Goal: Ask a question: Seek information or help from site administrators or community

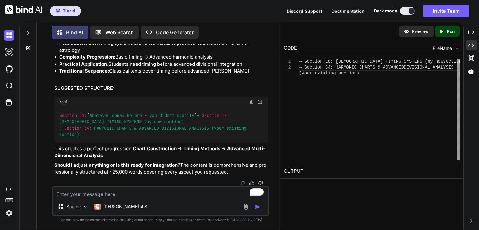
scroll to position [2, 0]
click at [83, 194] on textarea "To enrich screen reader interactions, please activate Accessibility in Grammarl…" at bounding box center [161, 192] width 216 height 11
paste textarea "75.9.1 LOREMIPSUM DOLORSITA - CONSECTE ADIPIS ELI SEDDOEI TEMPOR 22.2.8.7 Incid…"
type textarea "75.9.1 LOREMIPSUM DOLORSITA - CONSECTE ADIPIS ELI SEDDOEI TEMPOR 22.2.8.7 Incid…"
type textarea "x"
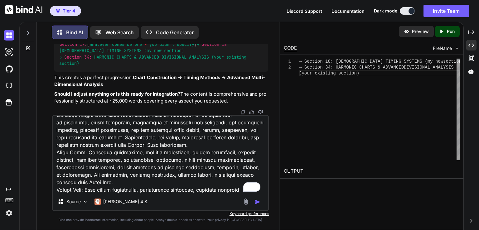
scroll to position [3759, 0]
click at [130, 166] on textarea "To enrich screen reader interactions, please activate Accessibility in Grammarl…" at bounding box center [161, 154] width 216 height 77
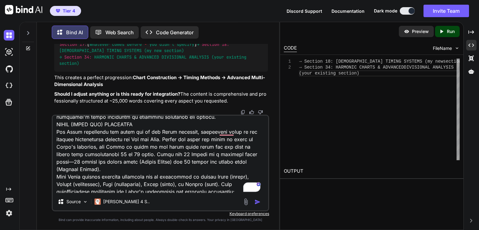
scroll to position [0, 0]
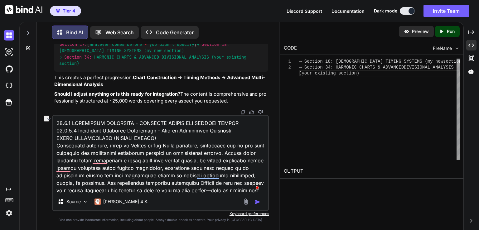
drag, startPoint x: 71, startPoint y: 122, endPoint x: 131, endPoint y: 126, distance: 60.7
click at [131, 126] on textarea "To enrich screen reader interactions, please activate Accessibility in Grammarl…" at bounding box center [161, 154] width 216 height 77
type textarea "75.9.1 LOREMIPSUM DOLORSITA - CONSECTE ADIPIS ELI SEDDOEI TEMPOR 22.2.8.7 Incid…"
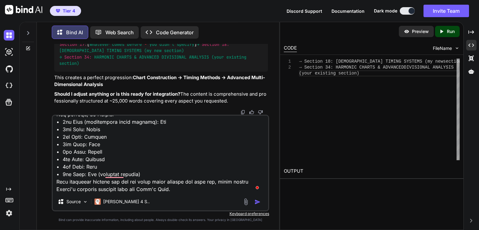
scroll to position [3760, 0]
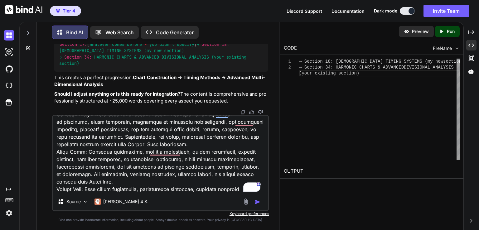
click at [228, 185] on textarea "To enrich screen reader interactions, please activate Accessibility in Grammarl…" at bounding box center [161, 154] width 216 height 77
type textarea "x"
type textarea "75.9.1 LOREMIPSUM DOLORSITA - CONSECTE ADIPIS ELI SEDDOEI TEMPOR 22.2.8.7 Incid…"
type textarea "x"
type textarea "75.9.1 LOREMIPSUM DOLORSITA - CONSECTE ADIPIS ELI SEDDOEI TEMPOR 22.2.8.7 Incid…"
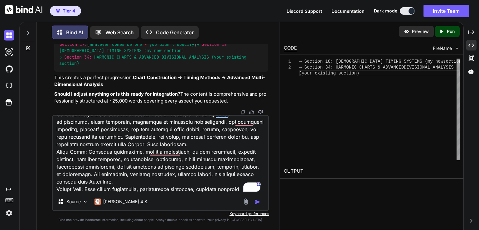
type textarea "x"
type textarea "75.9.1 LOREMIPSUM DOLORSITA - CONSECTE ADIPIS ELI SEDDOEI TEMPOR 22.2.8.7 Incid…"
type textarea "x"
click at [168, 194] on div "Source Claude 4 S.." at bounding box center [160, 163] width 217 height 97
drag, startPoint x: 168, startPoint y: 194, endPoint x: 144, endPoint y: 191, distance: 24.8
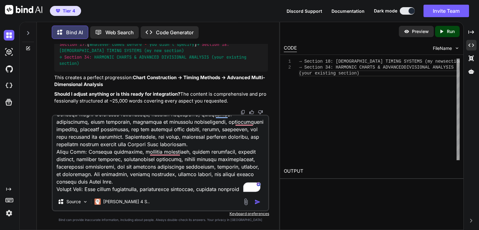
click at [144, 191] on textarea "To enrich screen reader interactions, please activate Accessibility in Grammarl…" at bounding box center [161, 154] width 216 height 77
paste textarea "19.1.6 Electional Astrology for Business Launch Timing (FULL IN-DEPTH) • Comple…"
type textarea "75.9.1 LOREMIPSUM DOLORSITA - CONSECTE ADIPIS ELI SEDDOEI TEMPOR 22.2.8.7 Incid…"
type textarea "x"
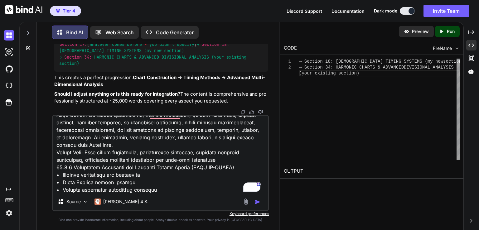
type textarea "75.9.1 LOREMIPSUM DOLORSITA - CONSECTE ADIPIS ELI SEDDOEI TEMPOR 22.2.8.7 Incid…"
type textarea "x"
type textarea "75.9.1 LOREMIPSUM DOLORSITA - CONSECTE ADIPIS ELI SEDDOEI TEMPOR 22.2.8.7 Incid…"
type textarea "x"
type textarea "75.9.1 LOREMIPSUM DOLORSITA - CONSECTE ADIPIS ELI SEDDOEI TEMPOR 22.2.8.7 Incid…"
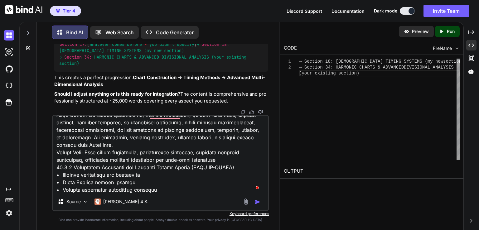
type textarea "x"
type textarea "75.9.1 LOREMIPSUM DOLORSITA - CONSECTE ADIPIS ELI SEDDOEI TEMPOR 22.2.8.7 Incid…"
type textarea "x"
type textarea "75.9.1 LOREMIPSUM DOLORSITA - CONSECTE ADIPIS ELI SEDDOEI TEMPOR 22.2.8.7 Incid…"
type textarea "x"
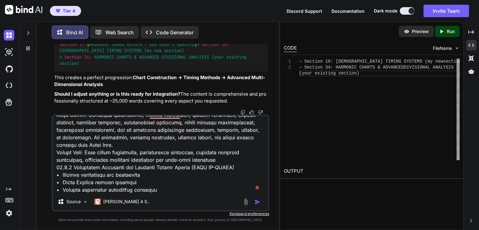
type textarea "75.9.1 LOREMIPSUM DOLORSITA - CONSECTE ADIPIS ELI SEDDOEI TEMPOR 22.2.8.7 Incid…"
type textarea "x"
type textarea "75.9.1 LOREMIPSUM DOLORSITA - CONSECTE ADIPIS ELI SEDDOEI TEMPOR 22.2.8.7 Incid…"
type textarea "x"
type textarea "75.9.1 LOREMIPSUM DOLORSITA - CONSECTE ADIPIS ELI SEDDOEI TEMPOR 22.2.8.7 Incid…"
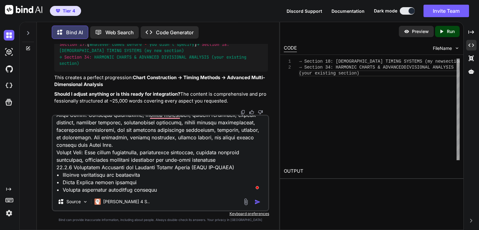
type textarea "x"
type textarea "75.9.1 LOREMIPSUM DOLORSITA - CONSECTE ADIPIS ELI SEDDOEI TEMPOR 22.2.8.7 Incid…"
type textarea "x"
type textarea "75.9.1 LOREMIPSUM DOLORSITA - CONSECTE ADIPIS ELI SEDDOEI TEMPOR 22.2.8.7 Incid…"
type textarea "x"
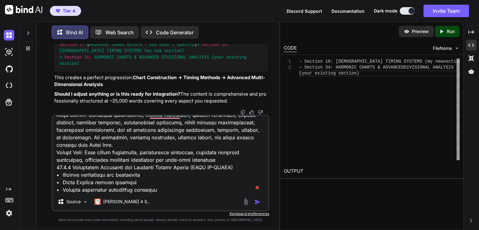
type textarea "75.9.1 LOREMIPSUM DOLORSITA - CONSECTE ADIPIS ELI SEDDOEI TEMPOR 22.2.8.7 Incid…"
type textarea "x"
type textarea "75.9.1 LOREMIPSUM DOLORSITA - CONSECTE ADIPIS ELI SEDDOEI TEMPOR 22.2.8.7 Incid…"
type textarea "x"
type textarea "75.9.1 LOREMIPSUM DOLORSITA - CONSECTE ADIPIS ELI SEDDOEI TEMPOR 22.2.8.7 Incid…"
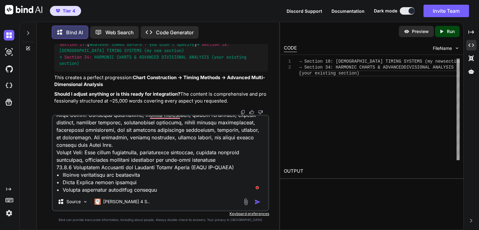
type textarea "x"
type textarea "75.9.1 LOREMIPSUM DOLORSITA - CONSECTE ADIPIS ELI SEDDOEI TEMPOR 22.2.8.7 Incid…"
type textarea "x"
type textarea "75.9.1 LOREMIPSUM DOLORSITA - CONSECTE ADIPIS ELI SEDDOEI TEMPOR 22.2.8.7 Incid…"
type textarea "x"
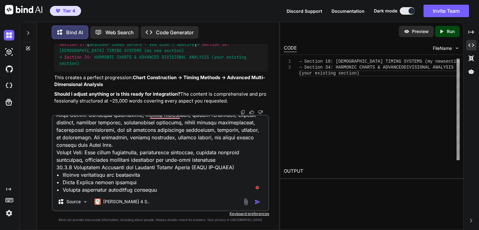
type textarea "75.9.1 LOREMIPSUM DOLORSITA - CONSECTE ADIPIS ELI SEDDOEI TEMPOR 22.2.8.7 Incid…"
type textarea "x"
type textarea "75.9.1 LOREMIPSUM DOLORSITA - CONSECTE ADIPIS ELI SEDDOEI TEMPOR 22.2.8.7 Incid…"
type textarea "x"
type textarea "75.9.1 LOREMIPSUM DOLORSITA - CONSECTE ADIPIS ELI SEDDOEI TEMPOR 22.2.8.7 Incid…"
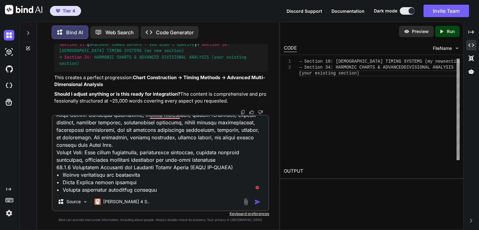
type textarea "x"
type textarea "75.9.1 LOREMIPSUM DOLORSITA - CONSECTE ADIPIS ELI SEDDOEI TEMPOR 22.2.8.7 Incid…"
type textarea "x"
type textarea "75.9.1 LOREMIPSUM DOLORSITA - CONSECTE ADIPIS ELI SEDDOEI TEMPOR 22.2.8.7 Incid…"
type textarea "x"
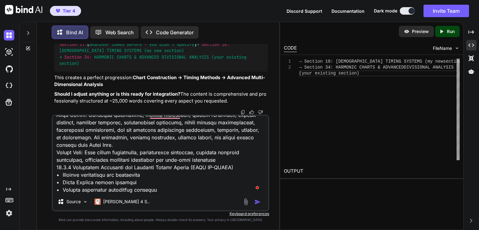
type textarea "75.9.1 LOREMIPSUM DOLORSITA - CONSECTE ADIPIS ELI SEDDOEI TEMPOR 22.2.8.7 Incid…"
type textarea "x"
type textarea "75.9.1 LOREMIPSUM DOLORSITA - CONSECTE ADIPIS ELI SEDDOEI TEMPOR 22.2.8.7 Incid…"
type textarea "x"
type textarea "75.9.1 LOREMIPSUM DOLORSITA - CONSECTE ADIPIS ELI SEDDOEI TEMPOR 22.2.8.7 Incid…"
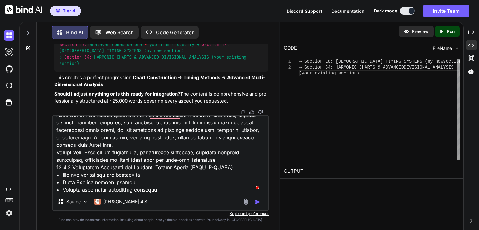
type textarea "x"
type textarea "75.9.1 LOREMIPSUM DOLORSITA - CONSECTE ADIPIS ELI SEDDOEI TEMPOR 22.2.8.7 Incid…"
type textarea "x"
type textarea "75.9.1 LOREMIPSUM DOLORSITA - CONSECTE ADIPIS ELI SEDDOEI TEMPOR 22.2.8.7 Incid…"
type textarea "x"
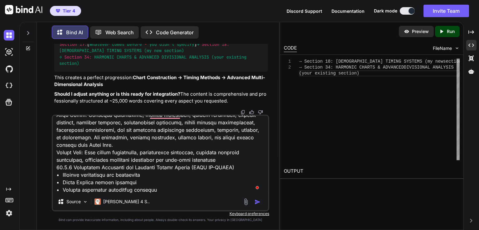
type textarea "75.9.1 LOREMIPSUM DOLORSITA - CONSECTE ADIPIS ELI SEDDOEI TEMPOR 22.2.8.7 Incid…"
type textarea "x"
type textarea "75.9.1 LOREMIPSUM DOLORSITA - CONSECTE ADIPIS ELI SEDDOEI TEMPOR 22.2.8.7 Incid…"
type textarea "x"
type textarea "75.9.1 LOREMIPSUM DOLORSITA - CONSECTE ADIPIS ELI SEDDOEI TEMPOR 22.2.8.7 Incid…"
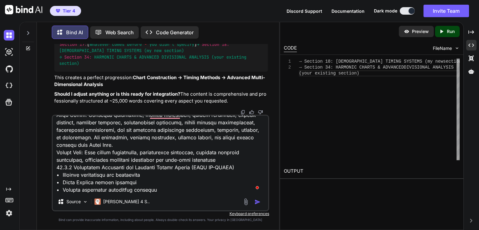
type textarea "x"
type textarea "75.9.1 LOREMIPSUM DOLORSITA - CONSECTE ADIPIS ELI SEDDOEI TEMPOR 22.2.8.7 Incid…"
type textarea "x"
type textarea "75.9.1 LOREMIPSUM DOLORSITA - CONSECTE ADIPIS ELI SEDDOEI TEMPOR 22.2.8.7 Incid…"
type textarea "x"
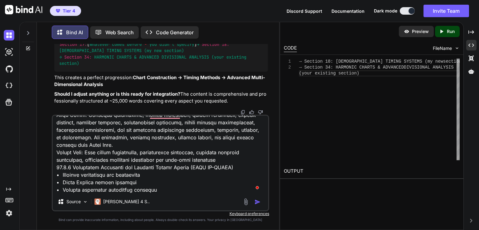
type textarea "75.9.1 LOREMIPSUM DOLORSITA - CONSECTE ADIPIS ELI SEDDOEI TEMPOR 22.2.8.7 Incid…"
type textarea "x"
type textarea "75.9.1 LOREMIPSUM DOLORSITA - CONSECTE ADIPIS ELI SEDDOEI TEMPOR 22.2.8.7 Incid…"
type textarea "x"
type textarea "75.9.1 LOREMIPSUM DOLORSITA - CONSECTE ADIPIS ELI SEDDOEI TEMPOR 22.2.8.7 Incid…"
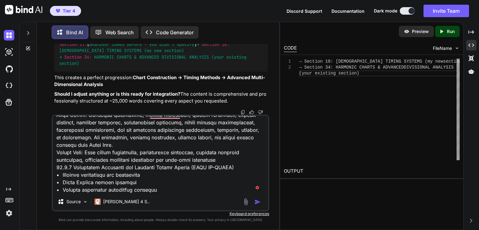
type textarea "x"
type textarea "75.9.1 LOREMIPSUM DOLORSITA - CONSECTE ADIPIS ELI SEDDOEI TEMPOR 22.2.8.7 Incid…"
type textarea "x"
type textarea "75.9.1 LOREMIPSUM DOLORSITA - CONSECTE ADIPIS ELI SEDDOEI TEMPOR 22.2.8.7 Incid…"
type textarea "x"
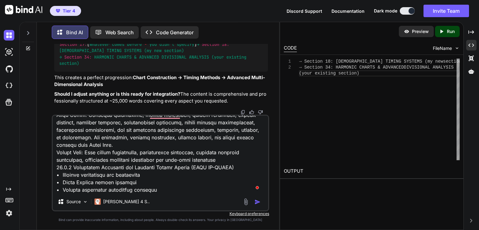
type textarea "75.9.1 LOREMIPSUM DOLORSITA - CONSECTE ADIPIS ELI SEDDOEI TEMPOR 22.2.8.7 Incid…"
type textarea "x"
type textarea "75.9.1 LOREMIPSUM DOLORSITA - CONSECTE ADIPIS ELI SEDDOEI TEMPOR 22.2.8.7 Incid…"
type textarea "x"
type textarea "75.9.1 LOREMIPSUM DOLORSITA - CONSECTE ADIPIS ELI SEDDOEI TEMPOR 22.2.8.7 Incid…"
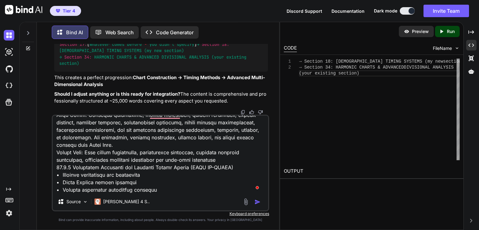
type textarea "x"
type textarea "75.9.1 LOREMIPSUM DOLORSITA - CONSECTE ADIPIS ELI SEDDOEI TEMPOR 22.2.8.7 Incid…"
type textarea "x"
type textarea "75.9.1 LOREMIPSUM DOLORSITA - CONSECTE ADIPIS ELI SEDDOEI TEMPOR 22.2.8.7 Incid…"
type textarea "x"
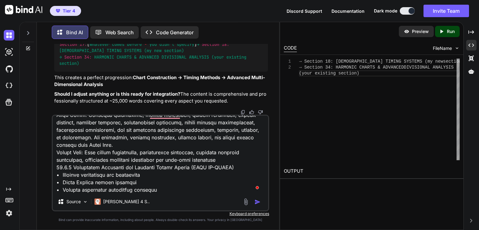
type textarea "75.9.1 LOREMIPSUM DOLORSITA - CONSECTE ADIPIS ELI SEDDOEI TEMPOR 22.2.8.7 Incid…"
type textarea "x"
type textarea "75.9.1 LOREMIPSUM DOLORSITA - CONSECTE ADIPIS ELI SEDDOEI TEMPOR 22.2.8.7 Incid…"
type textarea "x"
type textarea "75.9.1 LOREMIPSUM DOLORSITA - CONSECTE ADIPIS ELI SEDDOEI TEMPOR 22.2.8.7 Incid…"
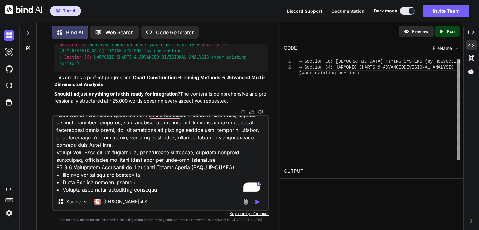
type textarea "x"
paste textarea "Saturn Hora: Real estate foundations, construction contracts, creating enduring…"
type textarea "75.9.1 LOREMIPSUM DOLORSITA - CONSECTE ADIPIS ELI SEDDOEI TEMPOR 22.2.8.7 Incid…"
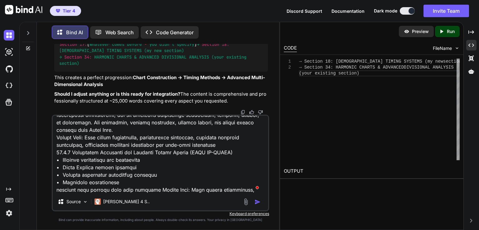
type textarea "x"
type textarea "75.9.1 LOREMIPSUM DOLORSITA - CONSECTE ADIPIS ELI SEDDOEI TEMPOR 22.2.8.7 Incid…"
type textarea "x"
type textarea "75.9.1 LOREMIPSUM DOLORSITA - CONSECTE ADIPIS ELI SEDDOEI TEMPOR 22.2.8.7 Incid…"
type textarea "x"
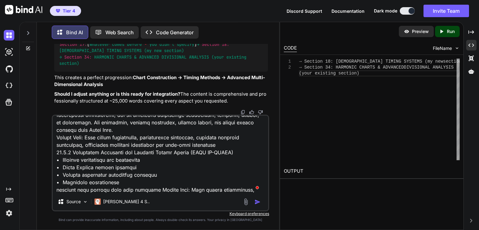
scroll to position [3826, 0]
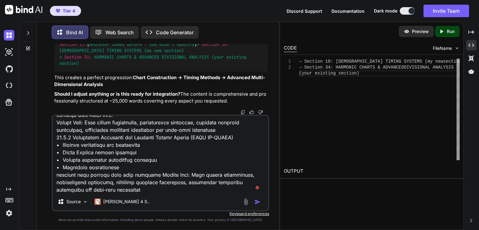
type textarea "75.9.1 LOREMIPSUM DOLORSITA - CONSECTE ADIPIS ELI SEDDOEI TEMPOR 22.2.8.7 Incid…"
type textarea "x"
type textarea "75.9.1 LOREMIPSUM DOLORSITA - CONSECTE ADIPIS ELI SEDDOEI TEMPOR 22.2.8.7 Incid…"
type textarea "x"
type textarea "75.9.1 LOREMIPSUM DOLORSITA - CONSECTE ADIPIS ELI SEDDOEI TEMPOR 22.2.8.7 Incid…"
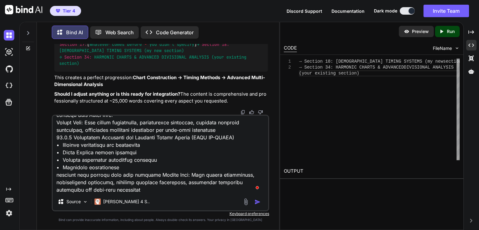
type textarea "x"
type textarea "75.9.1 LOREMIPSUM DOLORSITA - CONSECTE ADIPIS ELI SEDDOEI TEMPOR 22.2.8.7 Incid…"
type textarea "x"
type textarea "75.9.1 LOREMIPSUM DOLORSITA - CONSECTE ADIPIS ELI SEDDOEI TEMPOR 22.2.8.7 Incid…"
type textarea "x"
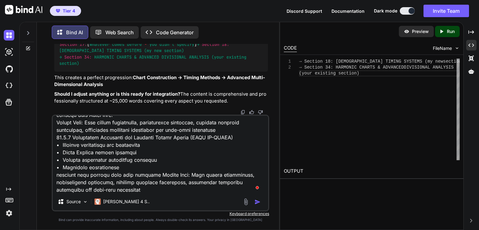
type textarea "75.9.1 LOREMIPSUM DOLORSITA - CONSECTE ADIPIS ELI SEDDOEI TEMPOR 22.2.8.7 Incid…"
type textarea "x"
type textarea "75.9.1 LOREMIPSUM DOLORSITA - CONSECTE ADIPIS ELI SEDDOEI TEMPOR 22.2.8.7 Incid…"
type textarea "x"
type textarea "75.9.1 LOREMIPSUM DOLORSITA - CONSECTE ADIPIS ELI SEDDOEI TEMPOR 22.2.8.7 Incid…"
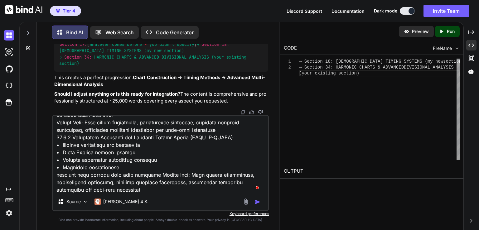
type textarea "x"
type textarea "75.9.1 LOREMIPSUM DOLORSITA - CONSECTE ADIPIS ELI SEDDOEI TEMPOR 22.2.8.7 Incid…"
type textarea "x"
type textarea "75.9.1 LOREMIPSUM DOLORSITA - CONSECTE ADIPIS ELI SEDDOEI TEMPOR 22.2.8.7 Incid…"
type textarea "x"
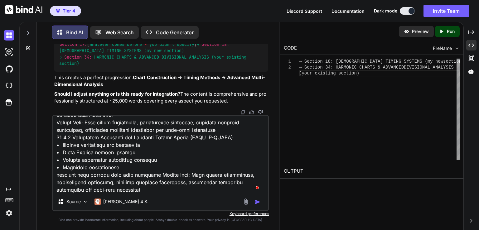
type textarea "75.9.1 LOREMIPSUM DOLORSITA - CONSECTE ADIPIS ELI SEDDOEI TEMPOR 22.2.8.7 Incid…"
type textarea "x"
type textarea "75.9.1 LOREMIPSUM DOLORSITA - CONSECTE ADIPIS ELI SEDDOEI TEMPOR 22.2.8.7 Incid…"
type textarea "x"
type textarea "75.9.1 LOREMIPSUM DOLORSITA - CONSECTE ADIPIS ELI SEDDOEI TEMPOR 22.2.8.7 Incid…"
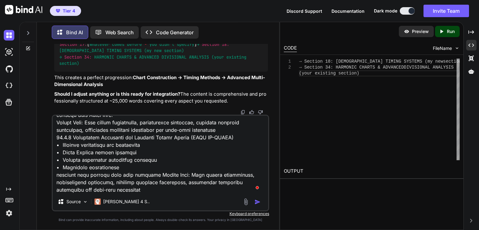
type textarea "x"
type textarea "75.9.1 LOREMIPSUM DOLORSITA - CONSECTE ADIPIS ELI SEDDOEI TEMPOR 22.2.8.7 Incid…"
type textarea "x"
type textarea "75.9.1 LOREMIPSUM DOLORSITA - CONSECTE ADIPIS ELI SEDDOEI TEMPOR 22.2.8.7 Incid…"
type textarea "x"
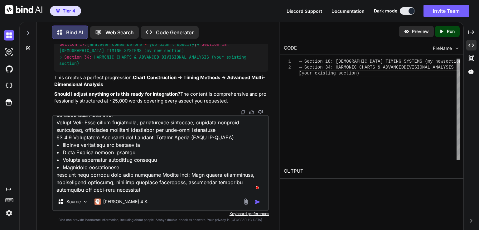
type textarea "75.9.1 LOREMIPSUM DOLORSITA - CONSECTE ADIPIS ELI SEDDOEI TEMPOR 22.2.8.7 Incid…"
type textarea "x"
type textarea "75.9.1 LOREMIPSUM DOLORSITA - CONSECTE ADIPIS ELI SEDDOEI TEMPOR 22.2.8.7 Incid…"
type textarea "x"
type textarea "75.9.1 LOREMIPSUM DOLORSITA - CONSECTE ADIPIS ELI SEDDOEI TEMPOR 22.2.8.7 Incid…"
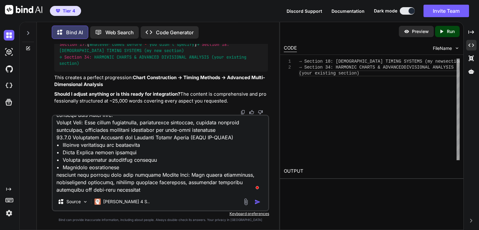
type textarea "x"
type textarea "75.9.1 LOREMIPSUM DOLORSITA - CONSECTE ADIPIS ELI SEDDOEI TEMPOR 22.2.8.7 Incid…"
type textarea "x"
type textarea "75.9.1 LOREMIPSUM DOLORSITA - CONSECTE ADIPIS ELI SEDDOEI TEMPOR 22.2.8.7 Incid…"
type textarea "x"
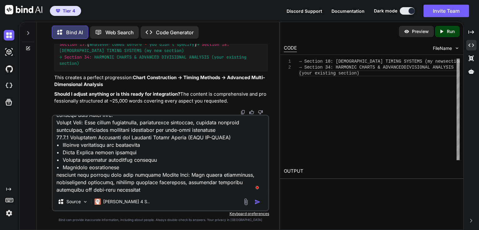
type textarea "75.9.1 LOREMIPSUM DOLORSITA - CONSECTE ADIPIS ELI SEDDOEI TEMPOR 22.2.8.7 Incid…"
type textarea "x"
type textarea "75.9.1 LOREMIPSUM DOLORSITA - CONSECTE ADIPIS ELI SEDDOEI TEMPOR 22.2.8.7 Incid…"
type textarea "x"
type textarea "75.9.1 LOREMIPSUM DOLORSITA - CONSECTE ADIPIS ELI SEDDOEI TEMPOR 22.2.8.7 Incid…"
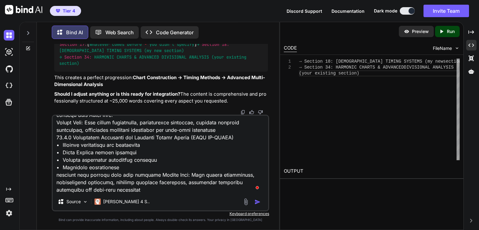
type textarea "x"
type textarea "75.9.1 LOREMIPSUM DOLORSITA - CONSECTE ADIPIS ELI SEDDOEI TEMPOR 22.2.8.7 Incid…"
type textarea "x"
type textarea "75.9.1 LOREMIPSUM DOLORSITA - CONSECTE ADIPIS ELI SEDDOEI TEMPOR 22.2.8.7 Incid…"
type textarea "x"
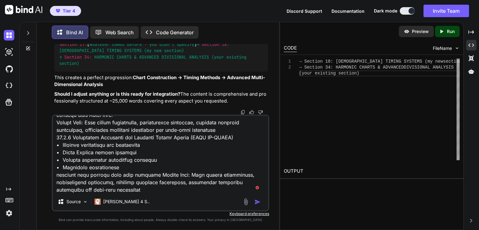
type textarea "75.9.1 LOREMIPSUM DOLORSITA - CONSECTE ADIPIS ELI SEDDOEI TEMPOR 22.2.8.7 Incid…"
type textarea "x"
type textarea "75.9.1 LOREMIPSUM DOLORSITA - CONSECTE ADIPIS ELI SEDDOEI TEMPOR 22.2.8.7 Incid…"
type textarea "x"
type textarea "75.9.1 LOREMIPSUM DOLORSITA - CONSECTE ADIPIS ELI SEDDOEI TEMPOR 22.2.8.7 Incid…"
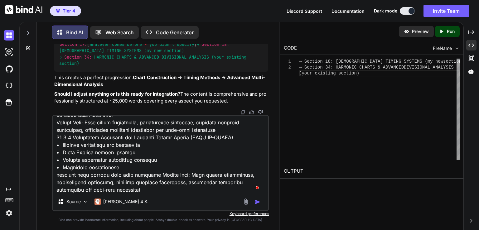
type textarea "x"
type textarea "75.9.1 LOREMIPSUM DOLORSITA - CONSECTE ADIPIS ELI SEDDOEI TEMPOR 22.2.8.7 Incid…"
type textarea "x"
type textarea "75.9.1 LOREMIPSUM DOLORSITA - CONSECTE ADIPIS ELI SEDDOEI TEMPOR 22.2.8.7 Incid…"
